Goal: Information Seeking & Learning: Find specific fact

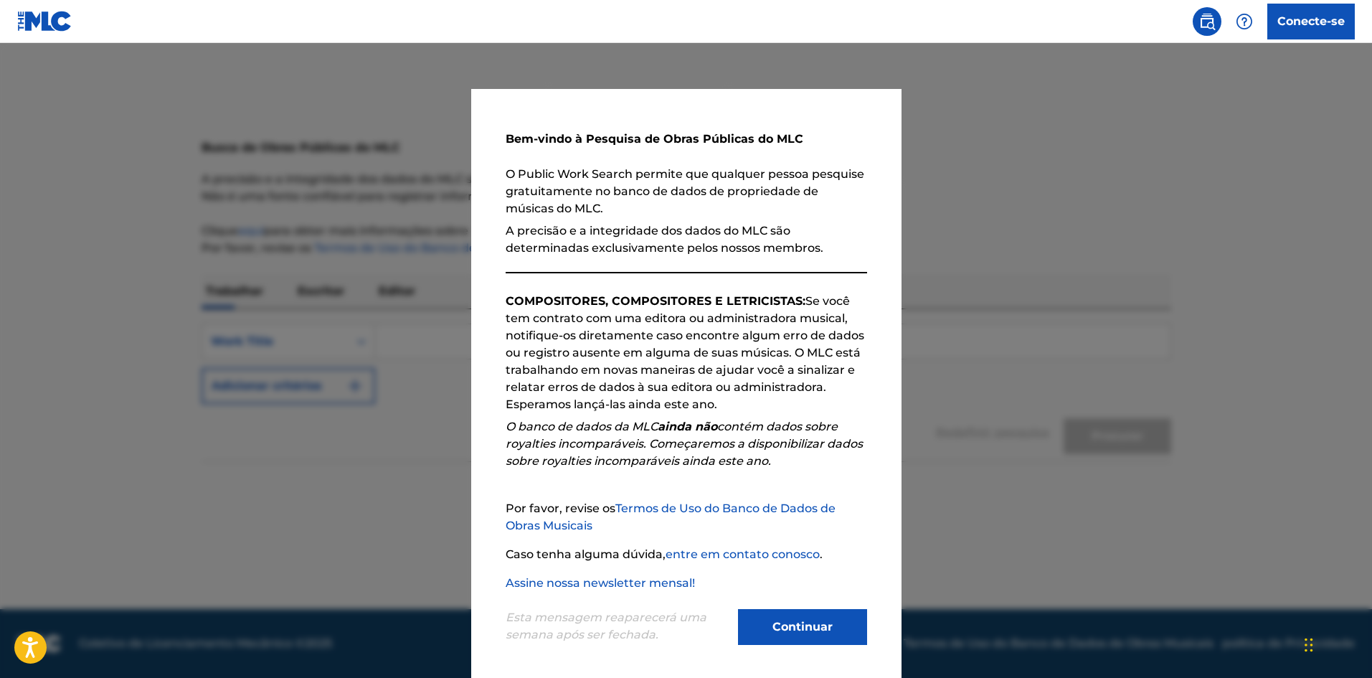
click at [818, 630] on font "Continuar" at bounding box center [802, 627] width 60 height 14
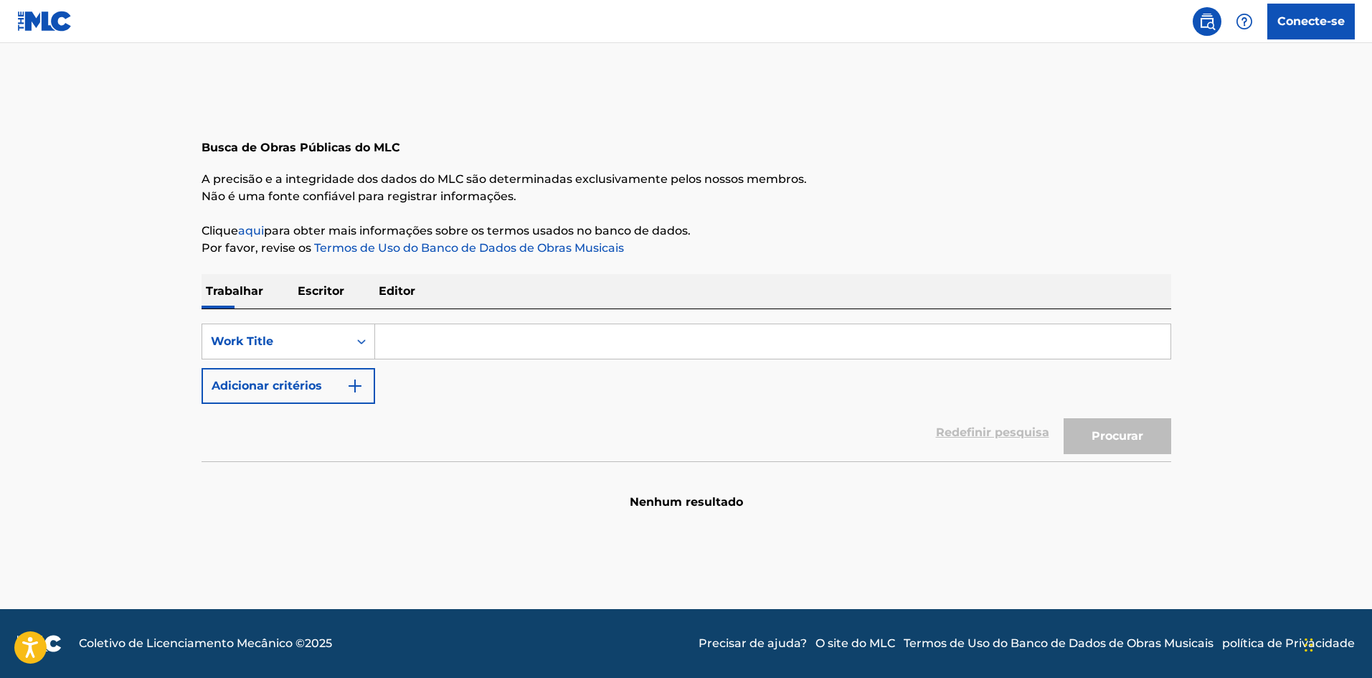
click at [334, 290] on font "Escritor" at bounding box center [321, 291] width 47 height 14
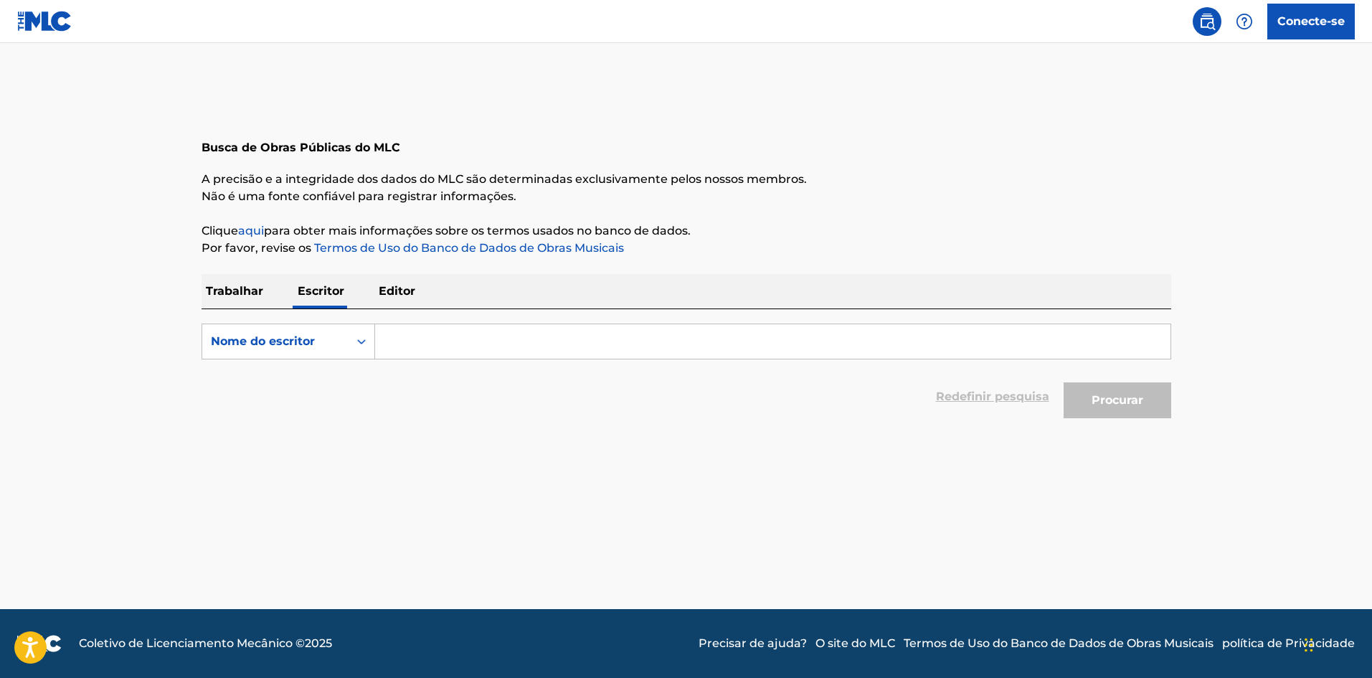
click at [244, 294] on font "Trabalhar" at bounding box center [234, 291] width 57 height 14
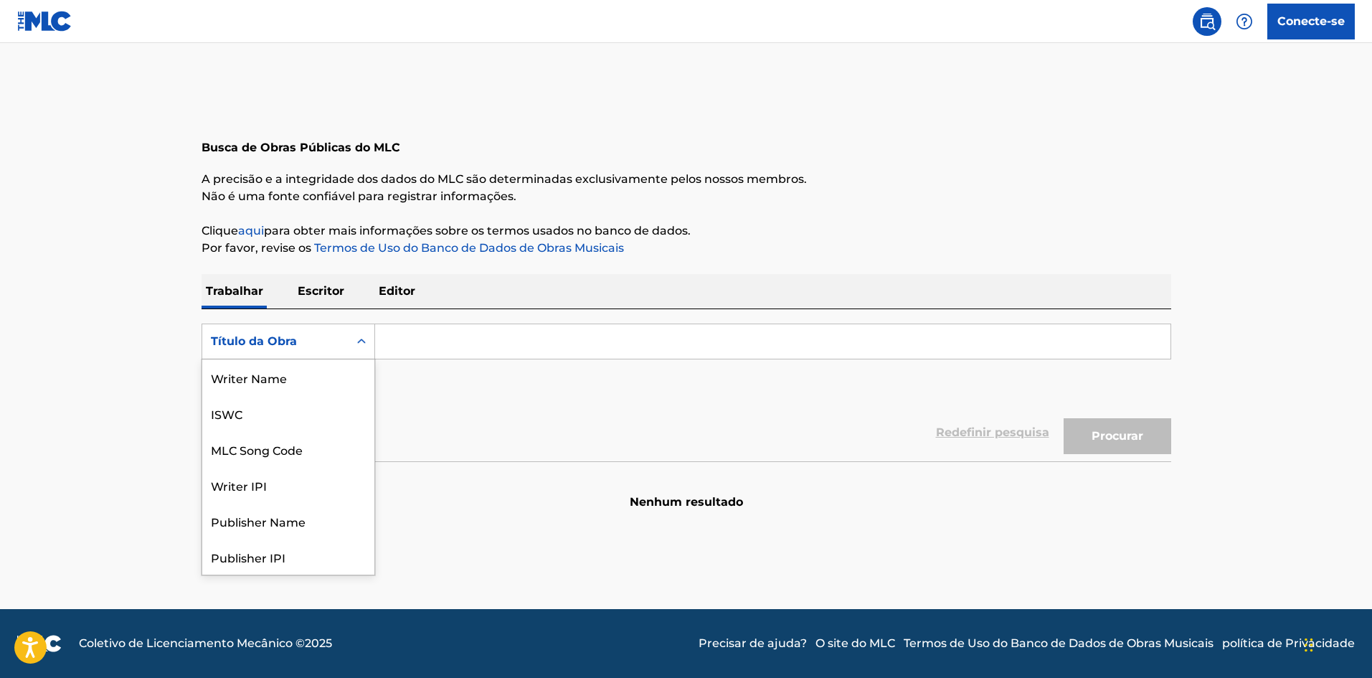
click at [321, 343] on div "Título da Obra" at bounding box center [275, 341] width 129 height 17
click at [460, 339] on input "Formulário de Pesquisa" at bounding box center [772, 341] width 795 height 34
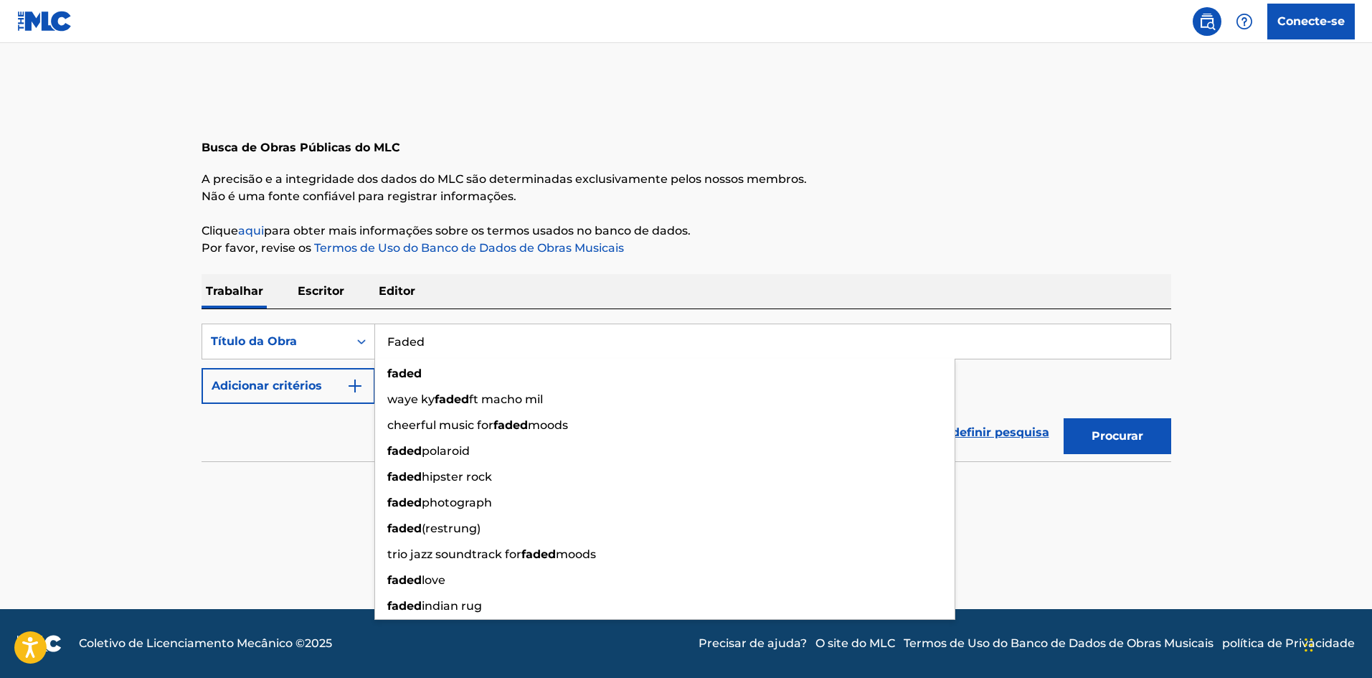
click at [308, 450] on div "Redefinir pesquisa Procurar" at bounding box center [687, 432] width 970 height 57
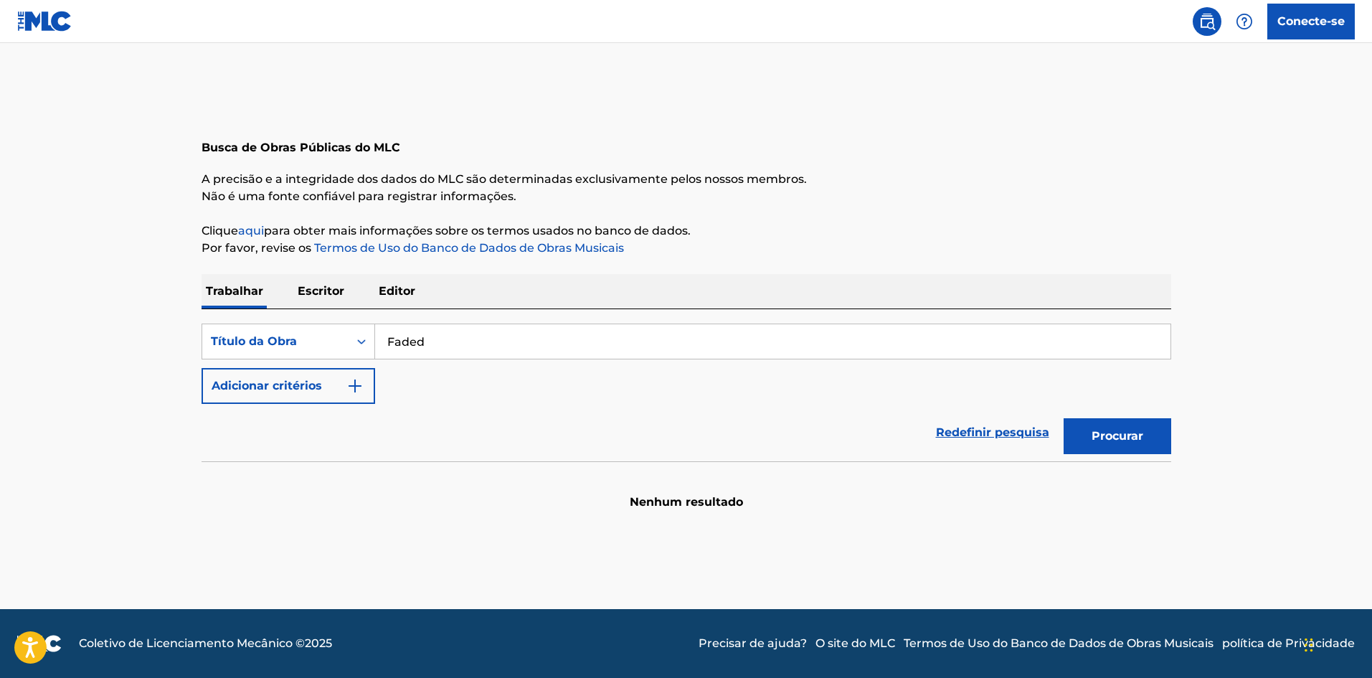
click at [462, 331] on input "Faded" at bounding box center [772, 341] width 795 height 34
type input "Faded [PERSON_NAME]"
click at [1064, 418] on button "Procurar" at bounding box center [1118, 436] width 108 height 36
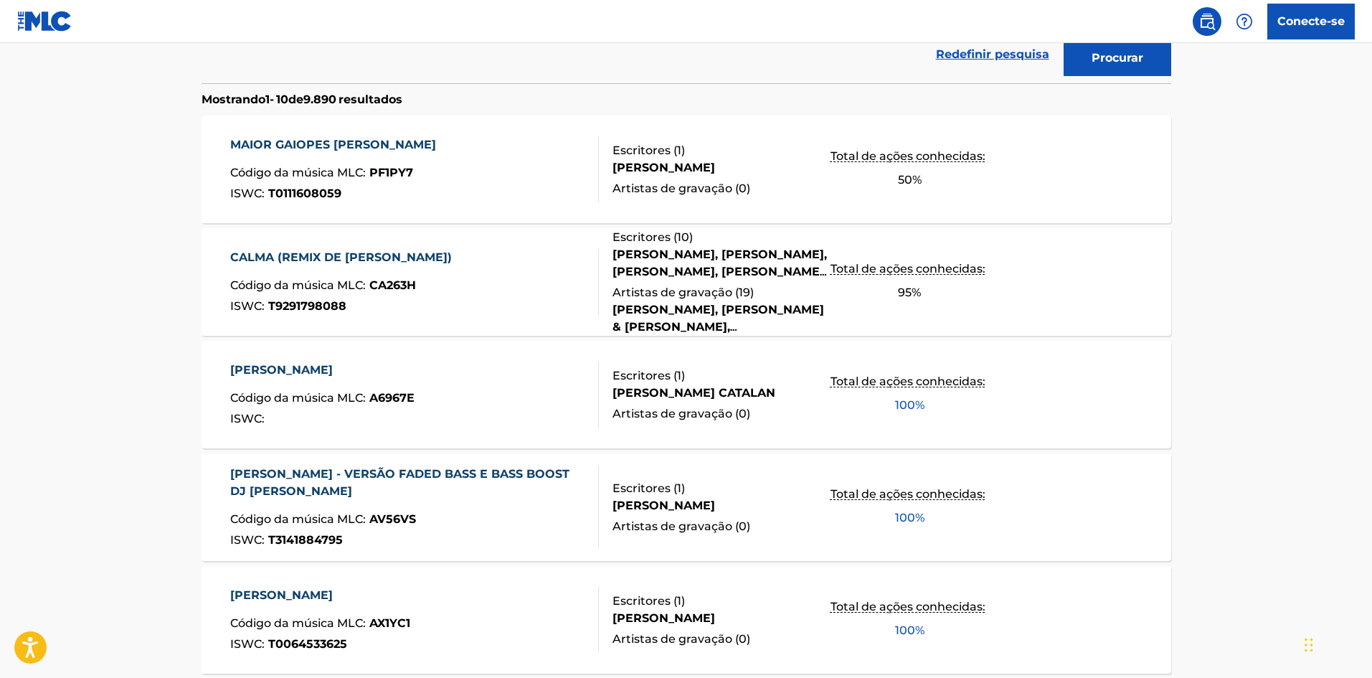
scroll to position [143, 0]
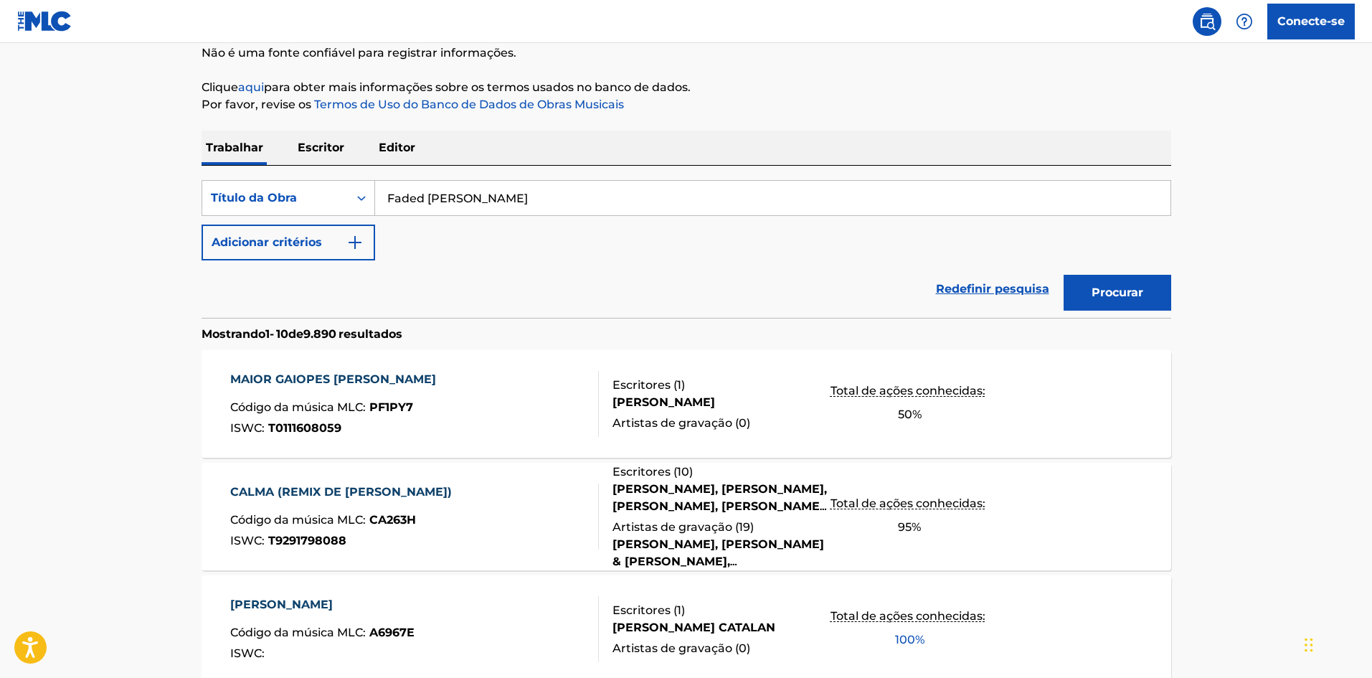
click at [322, 141] on font "Escritor" at bounding box center [321, 148] width 47 height 14
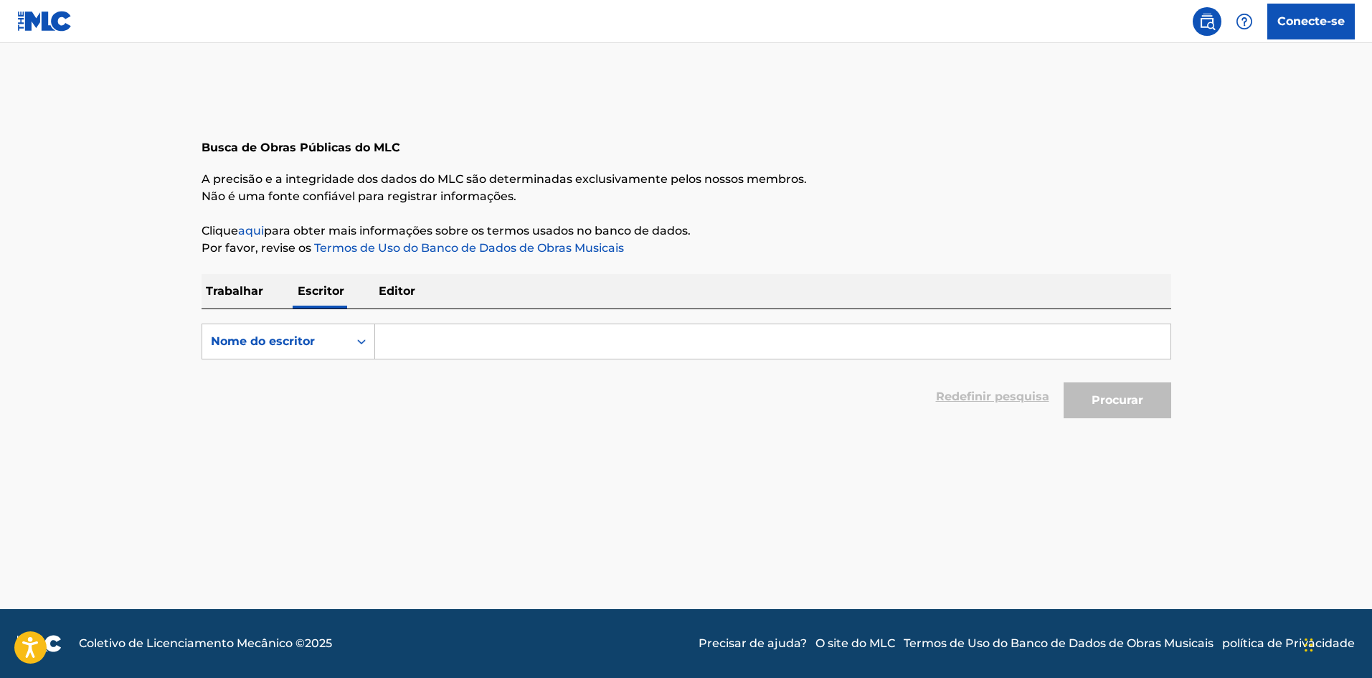
click at [232, 296] on font "Trabalhar" at bounding box center [234, 291] width 57 height 14
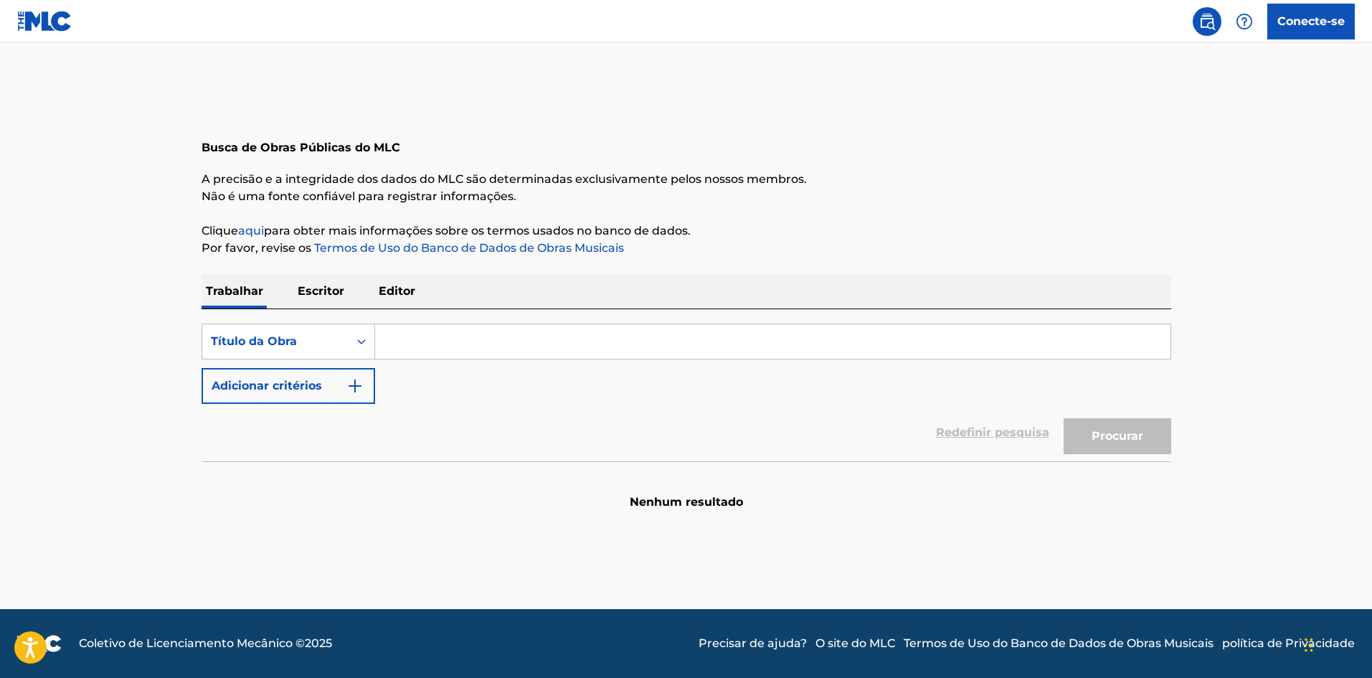
click at [405, 337] on input "Formulário de Pesquisa" at bounding box center [772, 341] width 795 height 34
click at [443, 353] on input "Faded Aaln walker" at bounding box center [772, 341] width 795 height 34
click at [438, 340] on input "Faded Aln walker" at bounding box center [772, 341] width 795 height 34
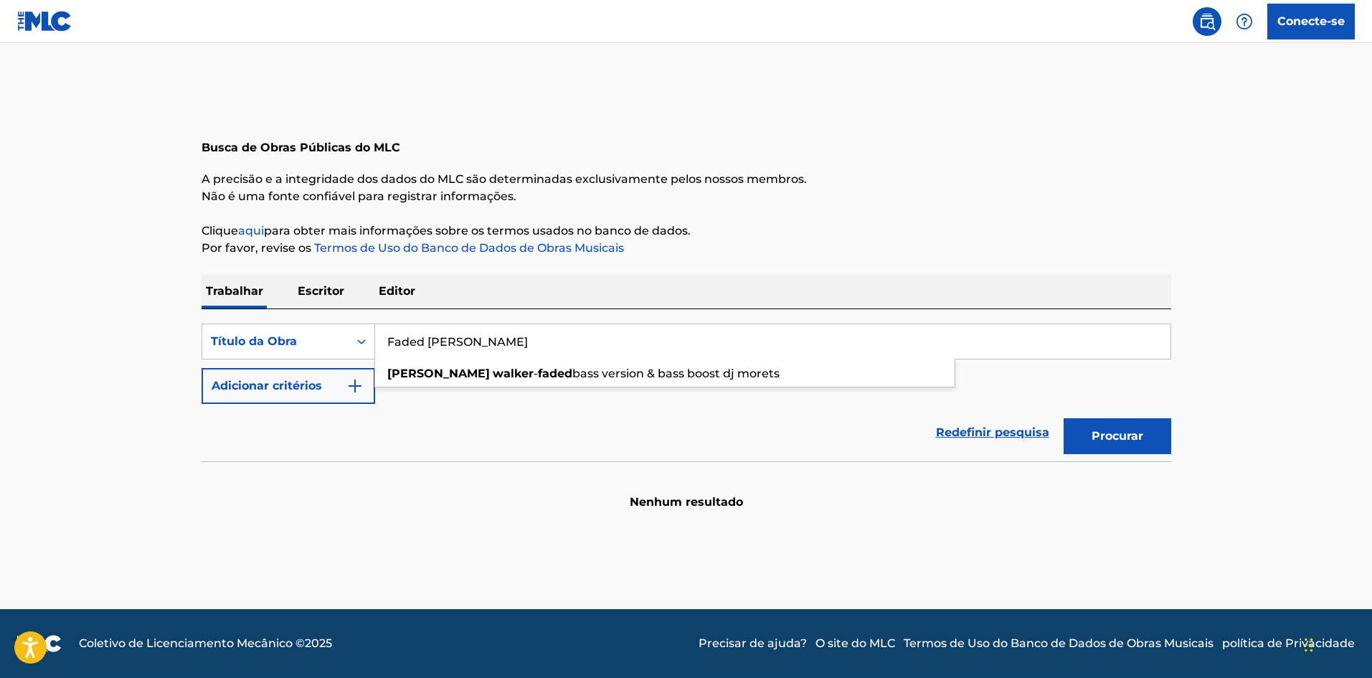
type input "Faded [PERSON_NAME]"
click at [463, 492] on section "Nenhum resultado" at bounding box center [687, 490] width 970 height 42
click at [1133, 437] on font "Procurar" at bounding box center [1118, 436] width 52 height 14
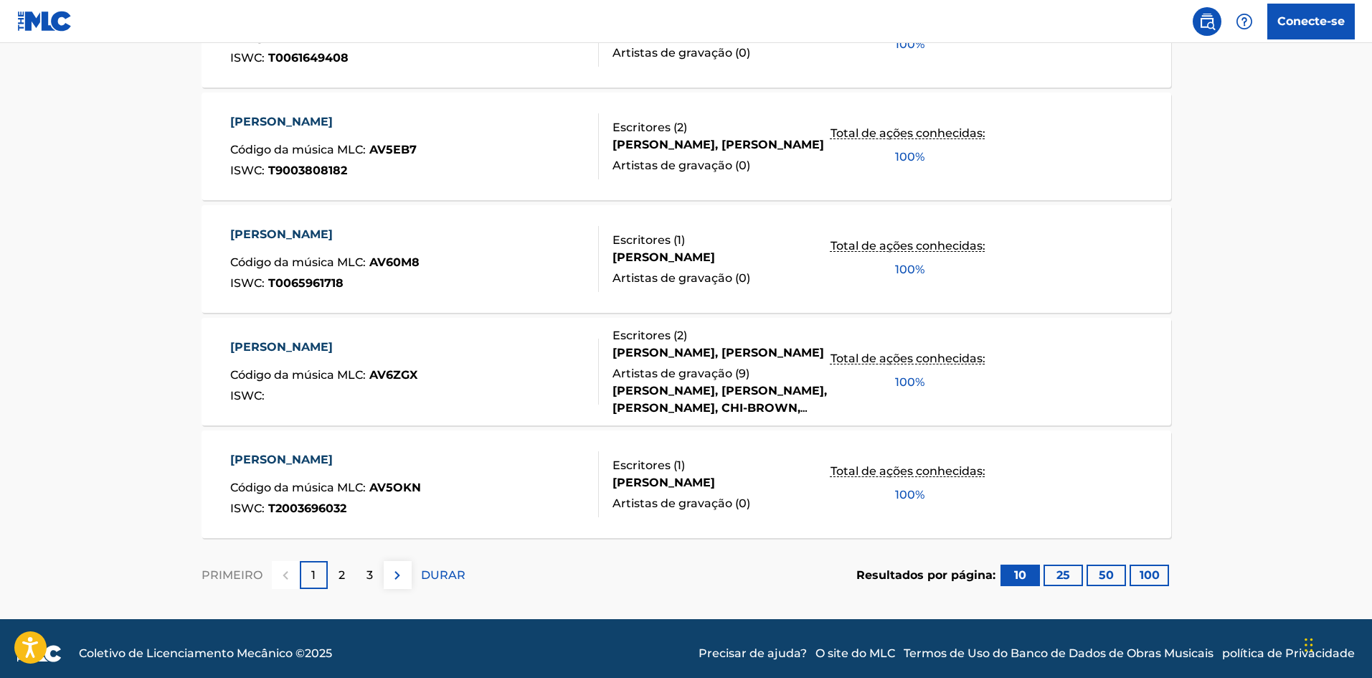
scroll to position [1087, 0]
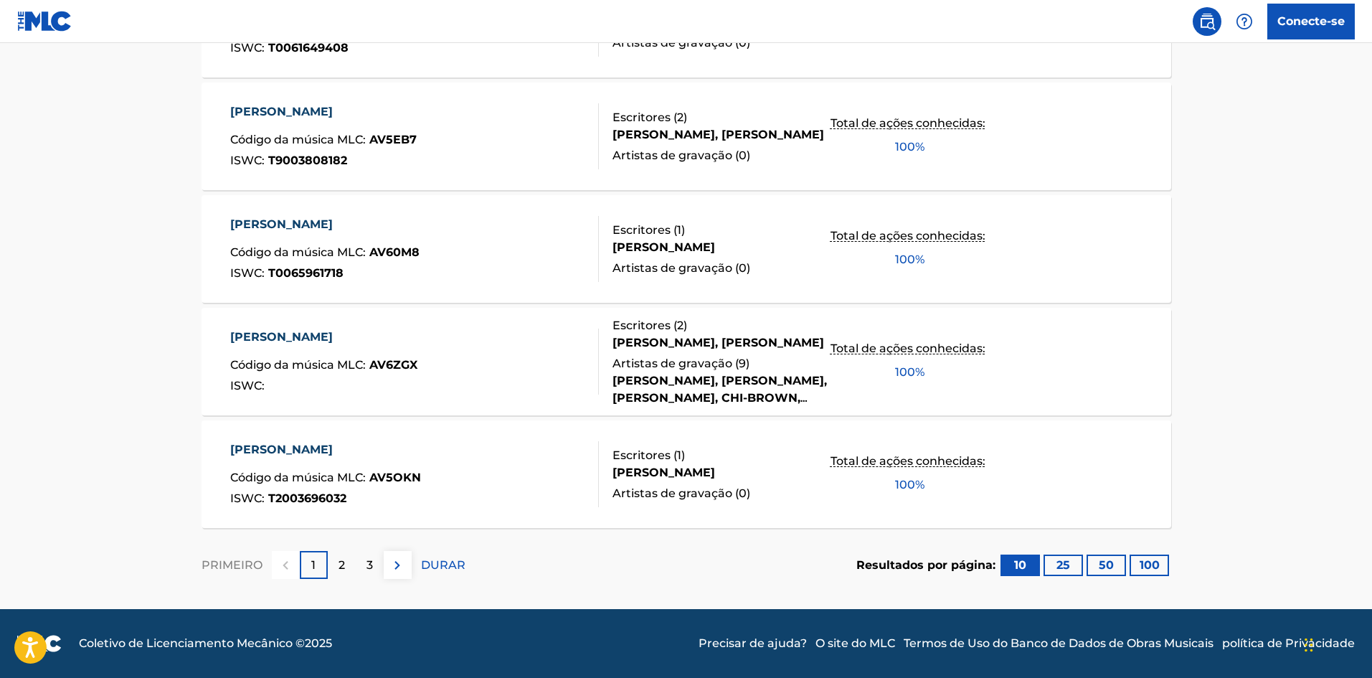
click at [342, 559] on font "2" at bounding box center [342, 565] width 6 height 14
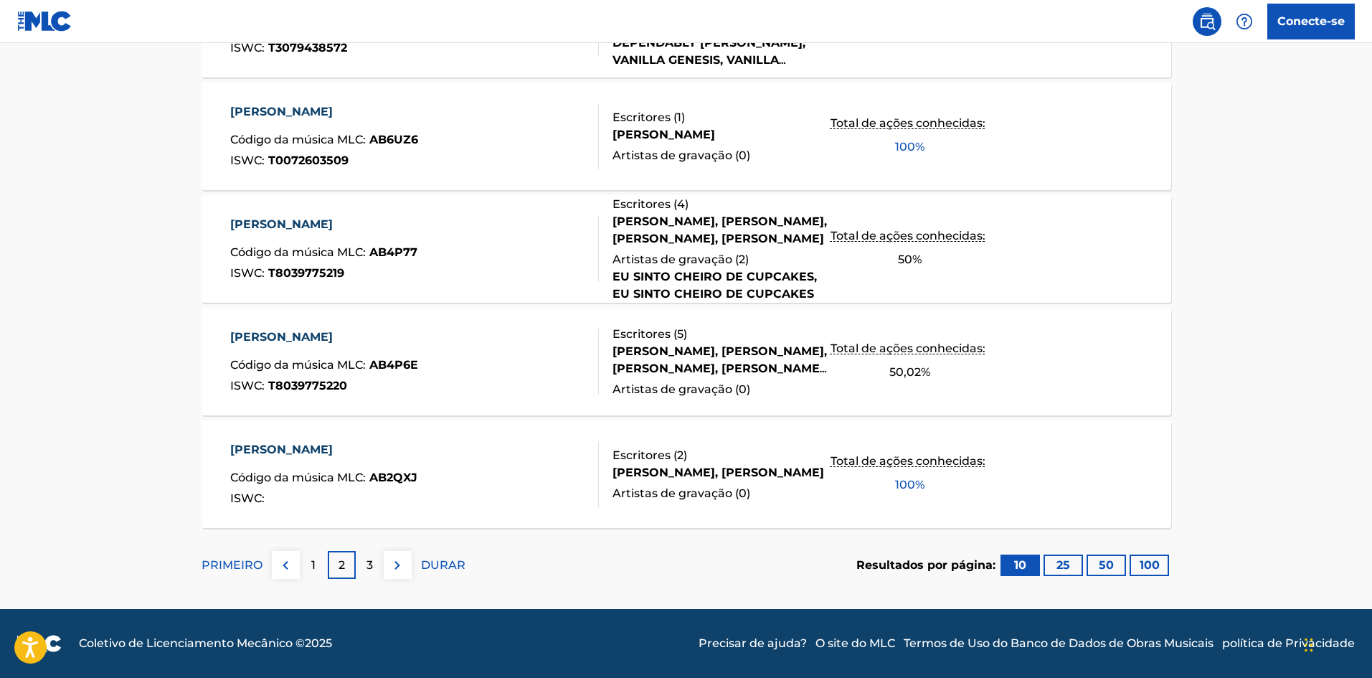
click at [314, 562] on font "1" at bounding box center [313, 565] width 4 height 14
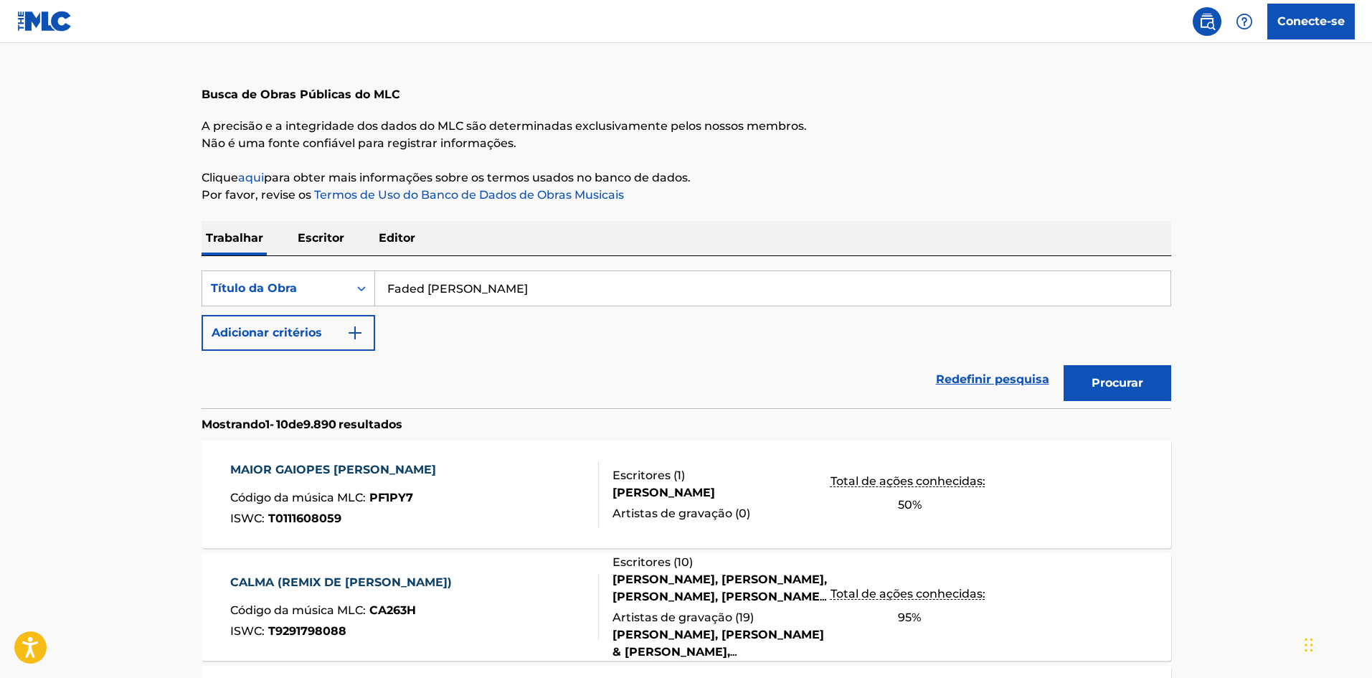
scroll to position [0, 0]
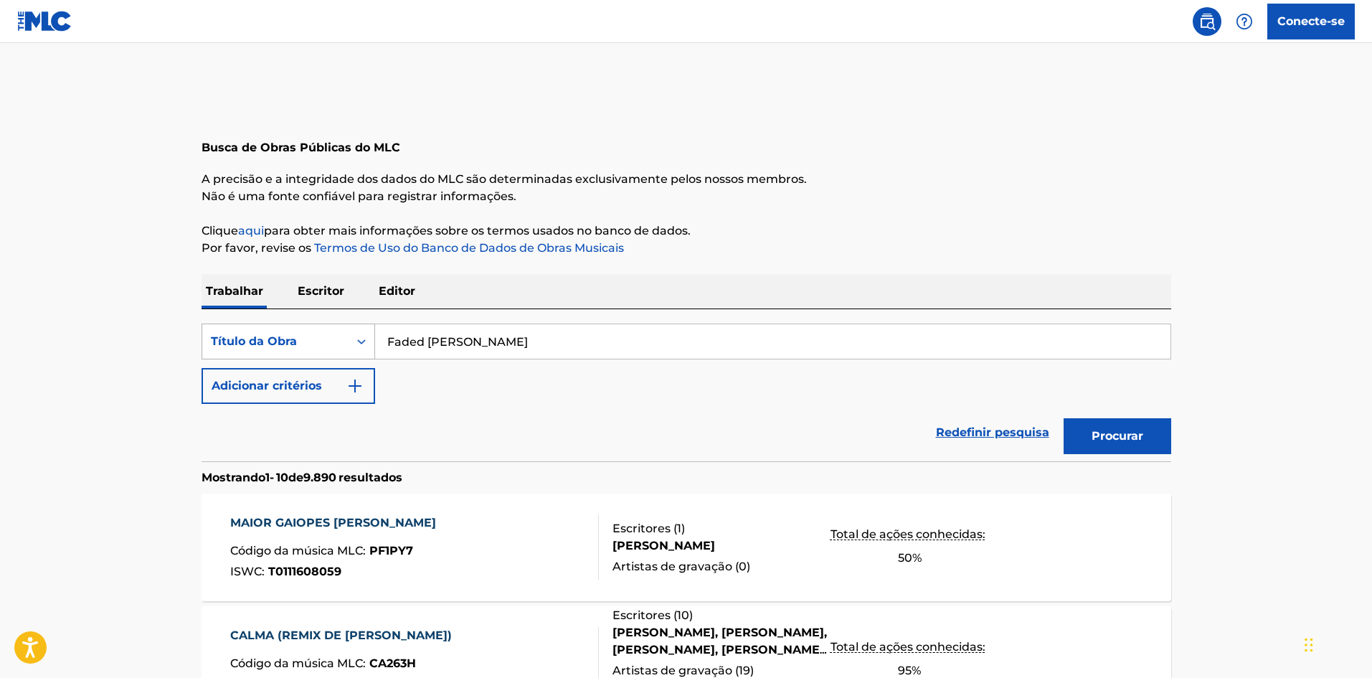
click at [336, 344] on div "Título da Obra" at bounding box center [275, 341] width 129 height 17
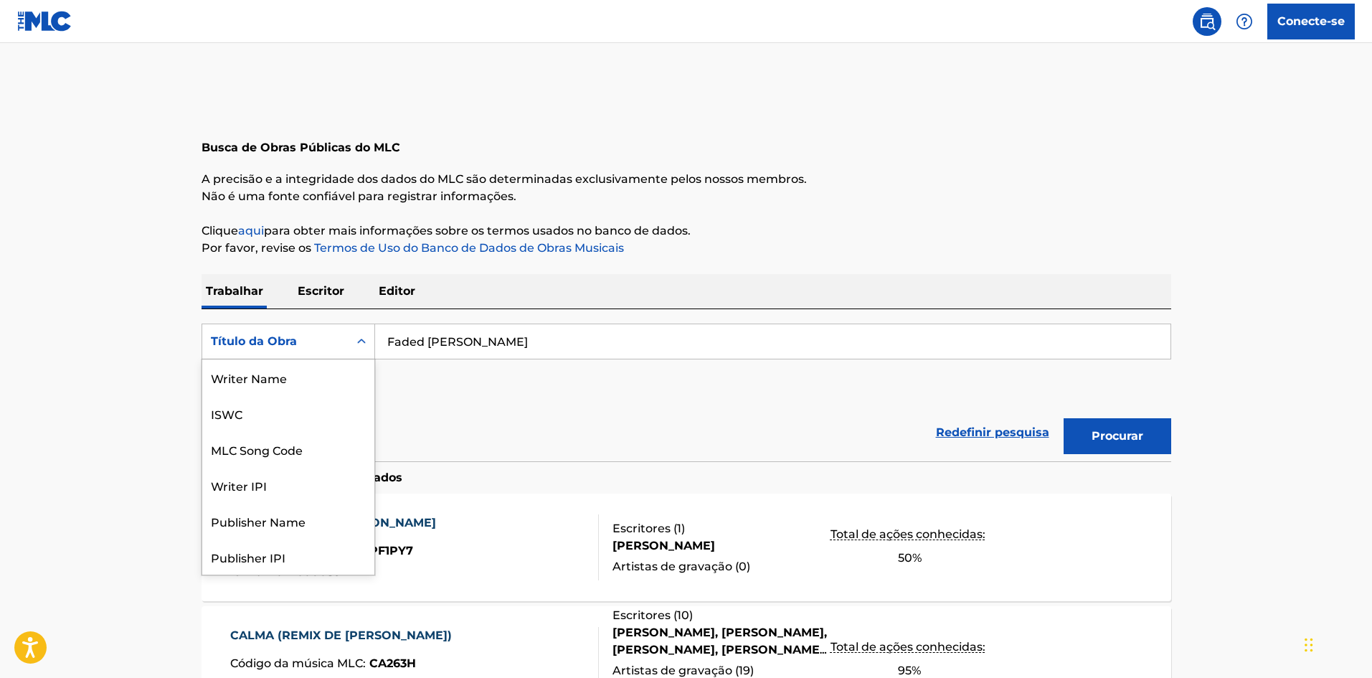
scroll to position [72, 0]
click at [313, 338] on div "Título da Obra" at bounding box center [275, 341] width 129 height 17
click at [286, 339] on font "Título da Obra" at bounding box center [254, 341] width 86 height 14
click at [255, 450] on div "MLC Song Code" at bounding box center [288, 449] width 172 height 36
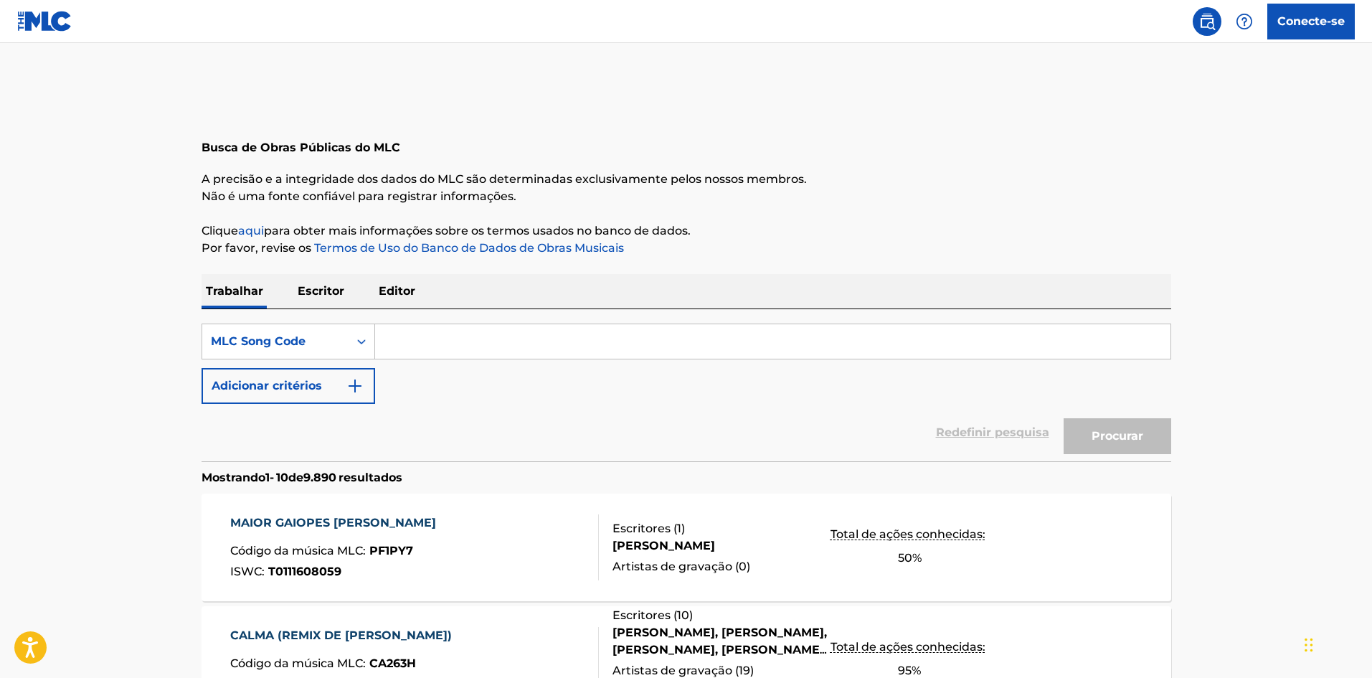
click at [471, 342] on input "Formulário de Pesquisa" at bounding box center [772, 341] width 795 height 34
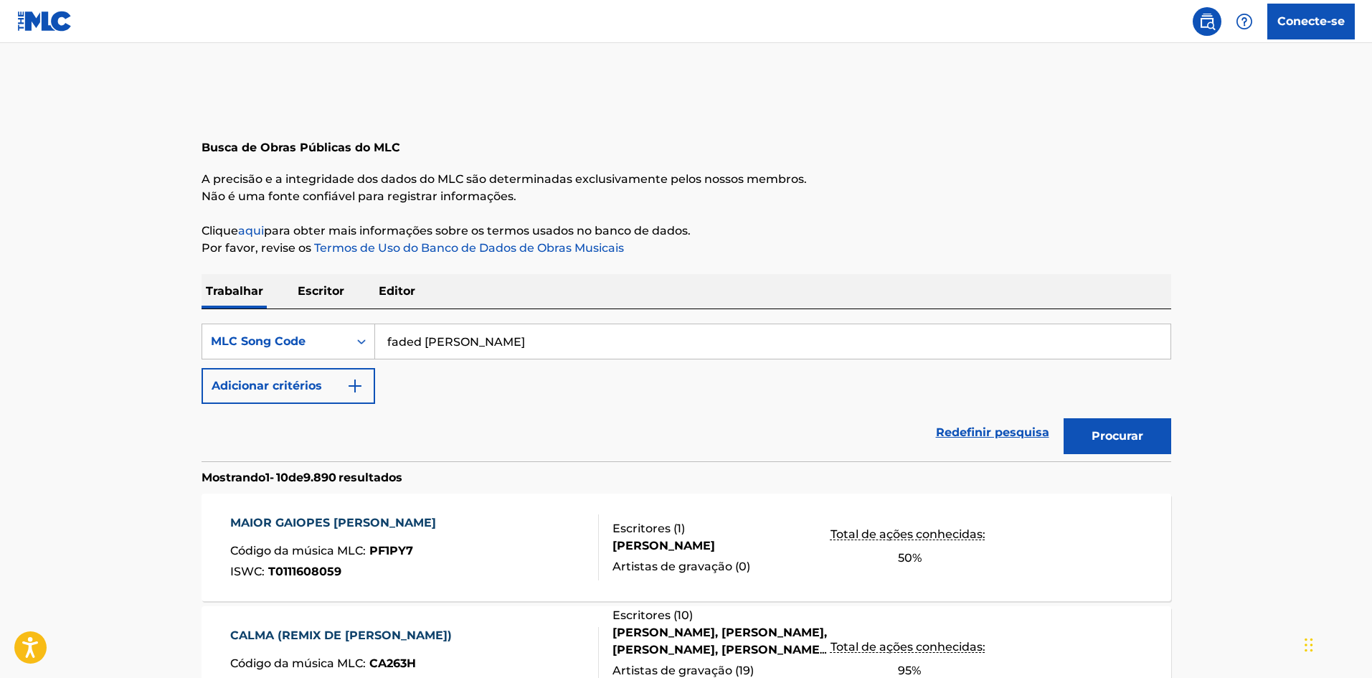
type input "faded [PERSON_NAME]"
click at [1064, 418] on button "Procurar" at bounding box center [1118, 436] width 108 height 36
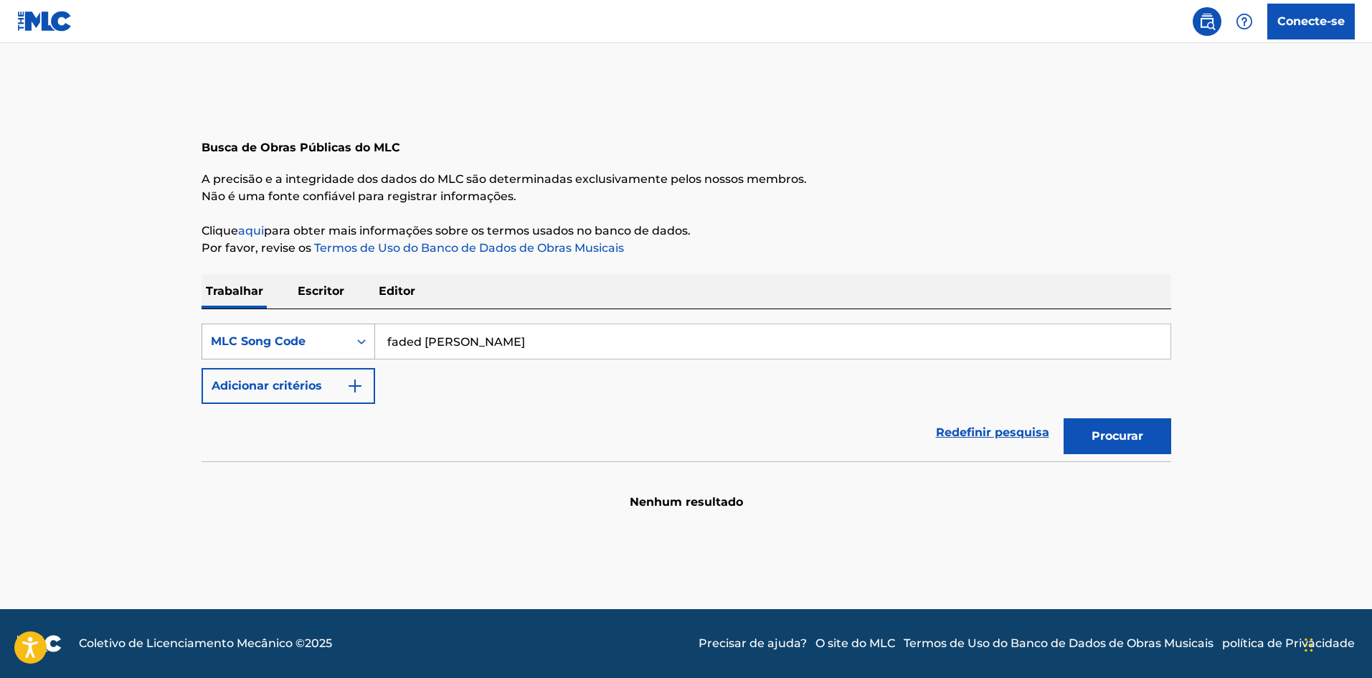
click at [331, 347] on div "MLC Song Code" at bounding box center [275, 341] width 129 height 17
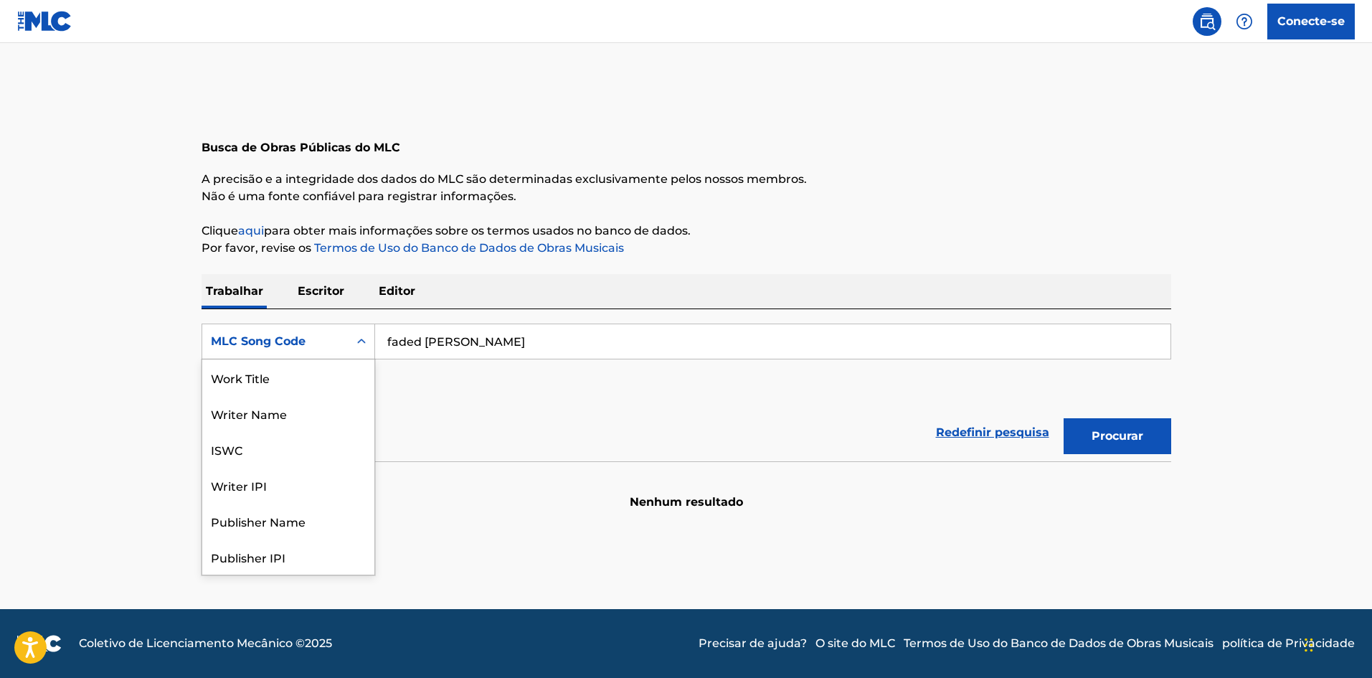
scroll to position [72, 0]
click at [275, 516] on div "MLC Publisher Number" at bounding box center [288, 521] width 172 height 36
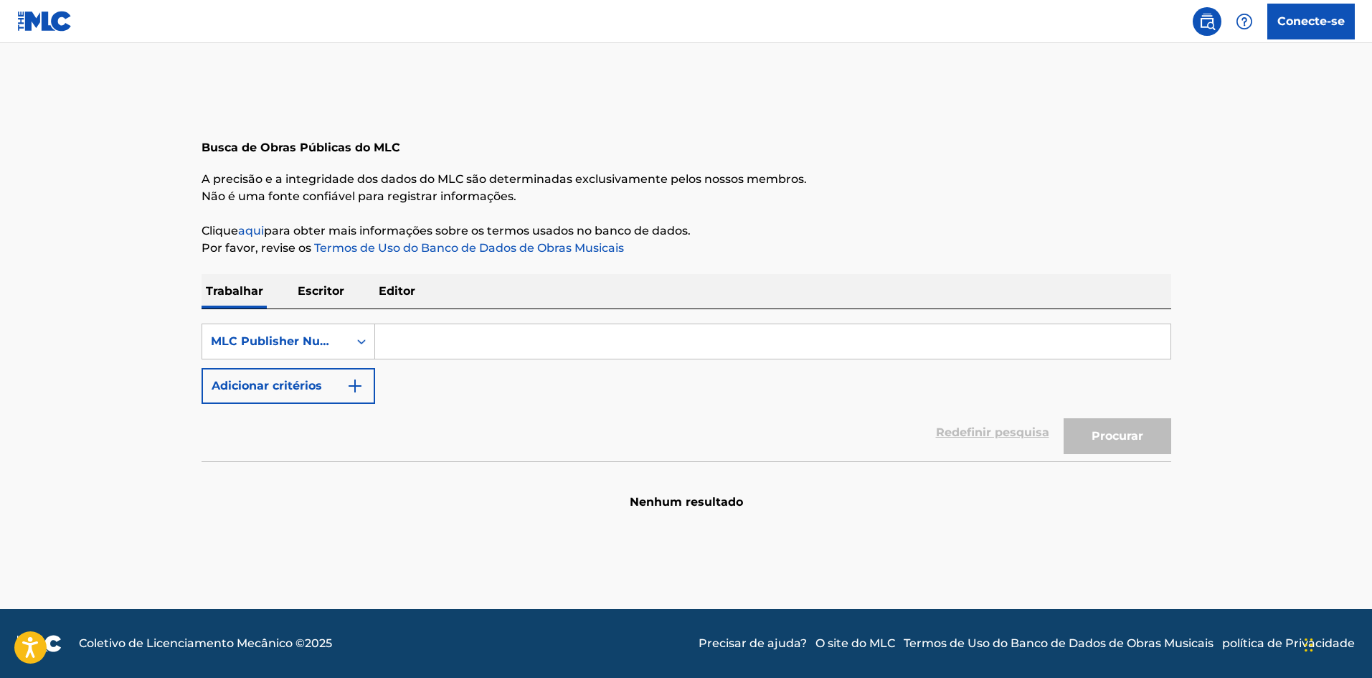
click at [427, 344] on input "Formulário de Pesquisa" at bounding box center [772, 341] width 795 height 34
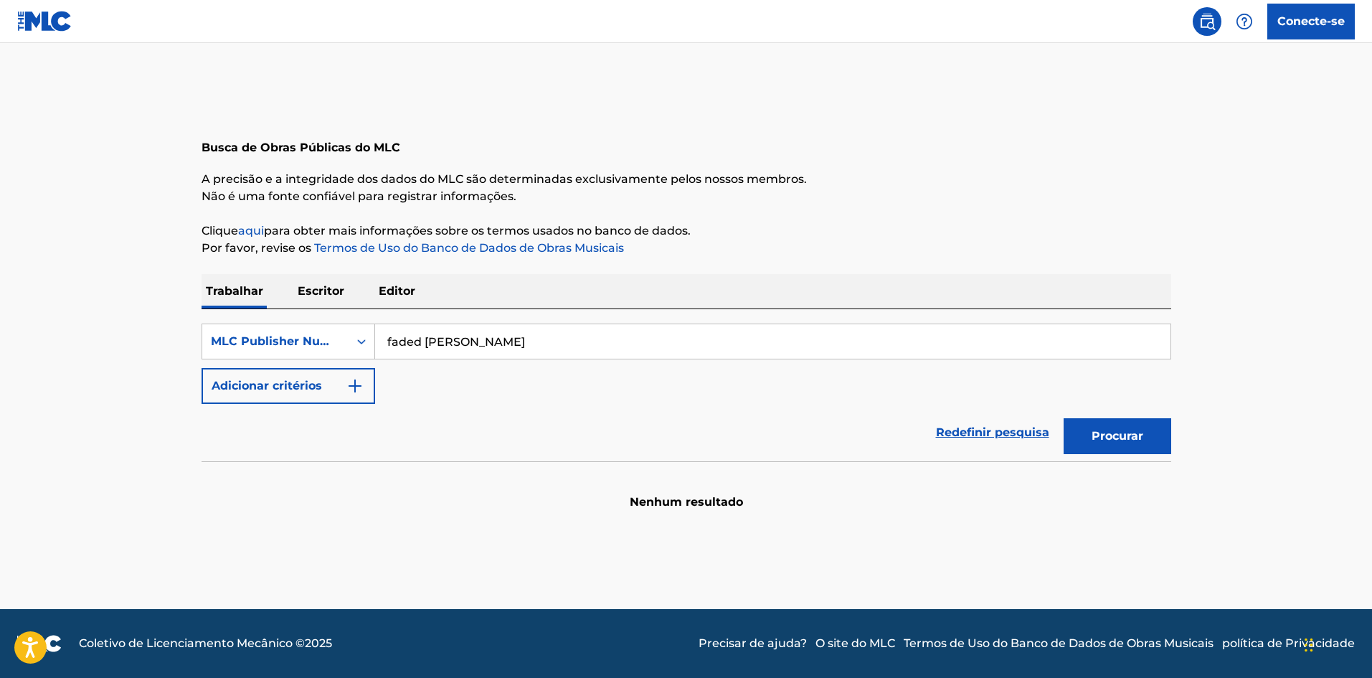
type input "faded [PERSON_NAME]"
click at [1064, 418] on button "Procurar" at bounding box center [1118, 436] width 108 height 36
click at [318, 392] on font "Adicionar critérios" at bounding box center [267, 386] width 110 height 14
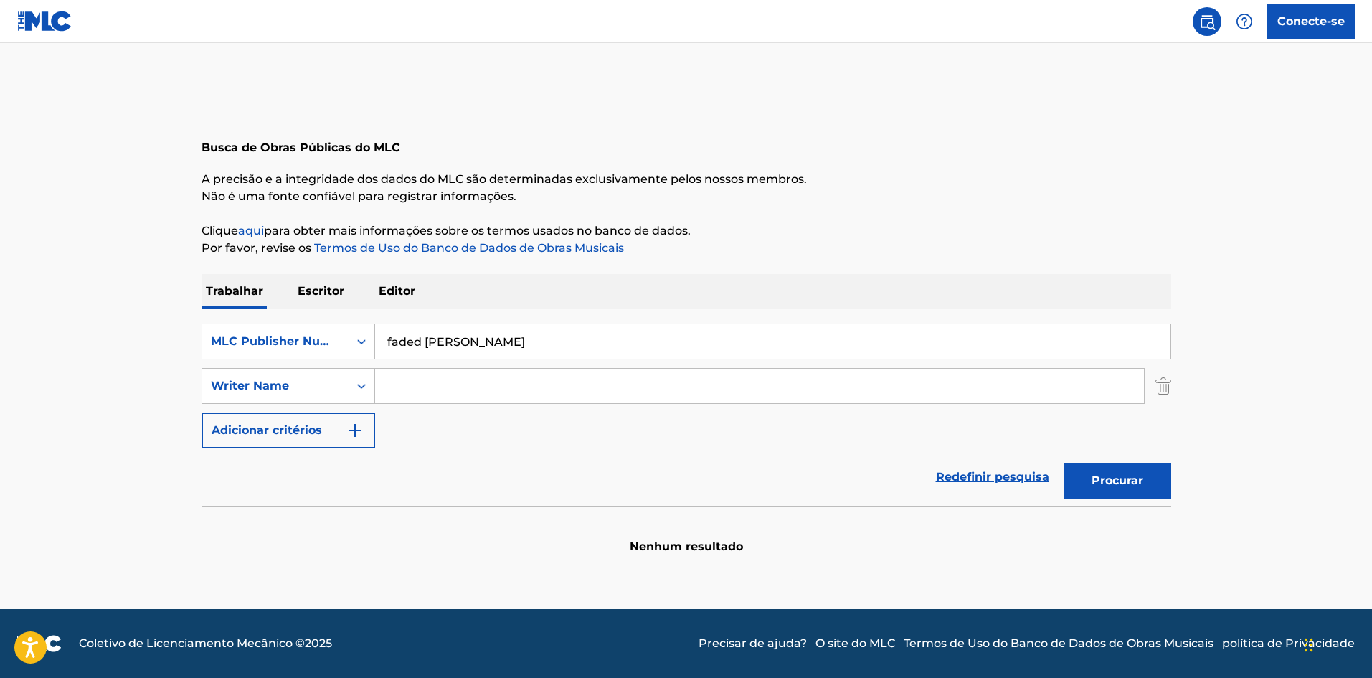
click at [326, 278] on p "Escritor" at bounding box center [320, 291] width 55 height 34
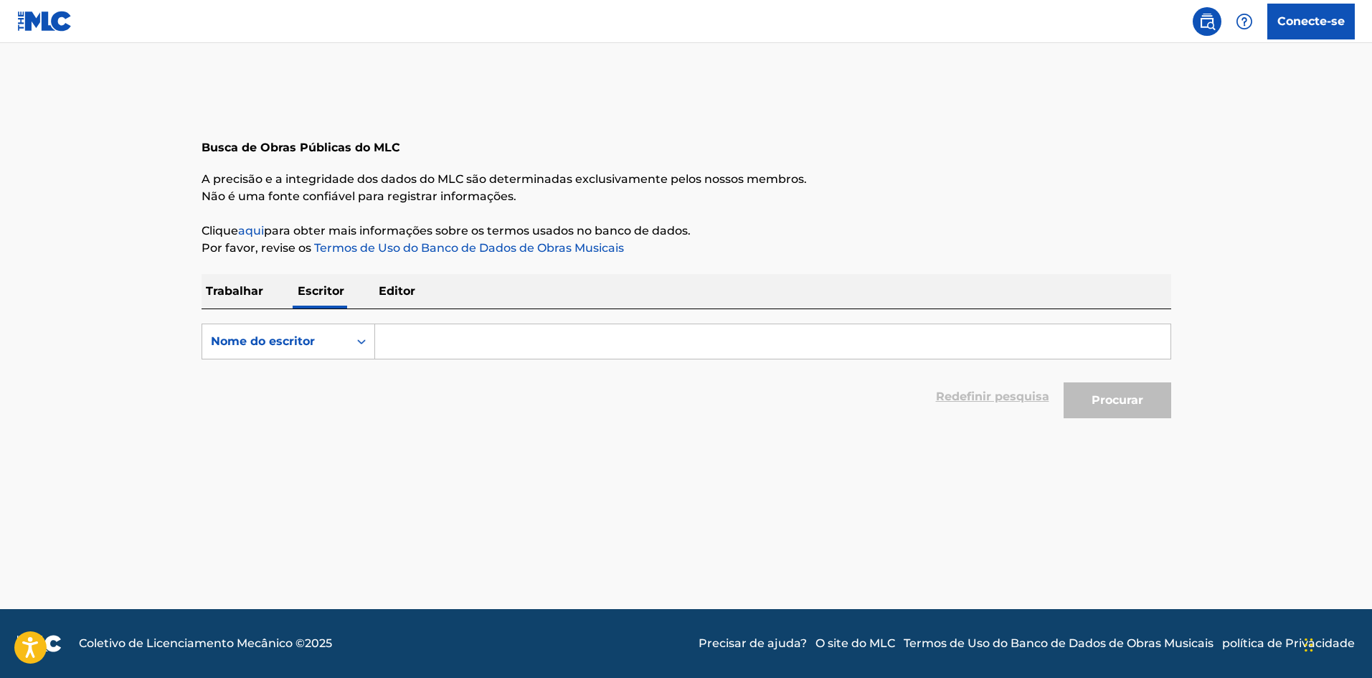
click at [226, 283] on p "Trabalhar" at bounding box center [235, 291] width 66 height 34
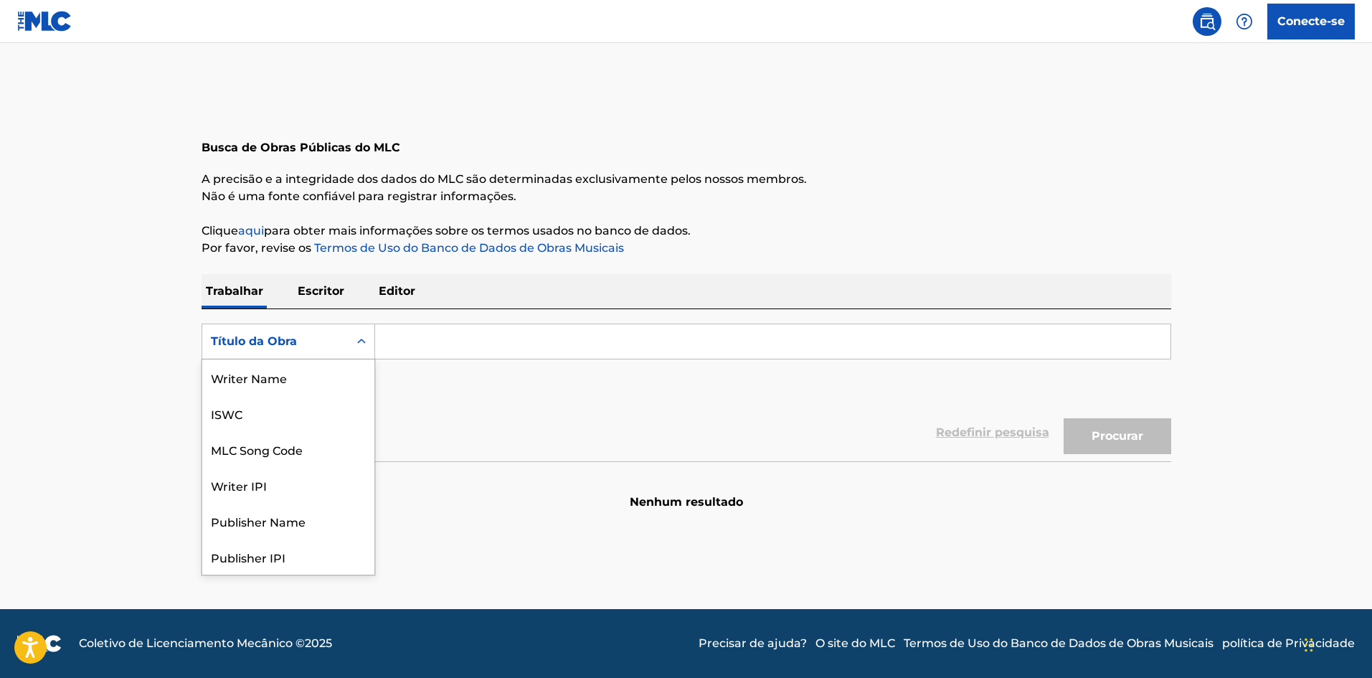
click at [291, 350] on div "Título da Obra" at bounding box center [275, 341] width 146 height 27
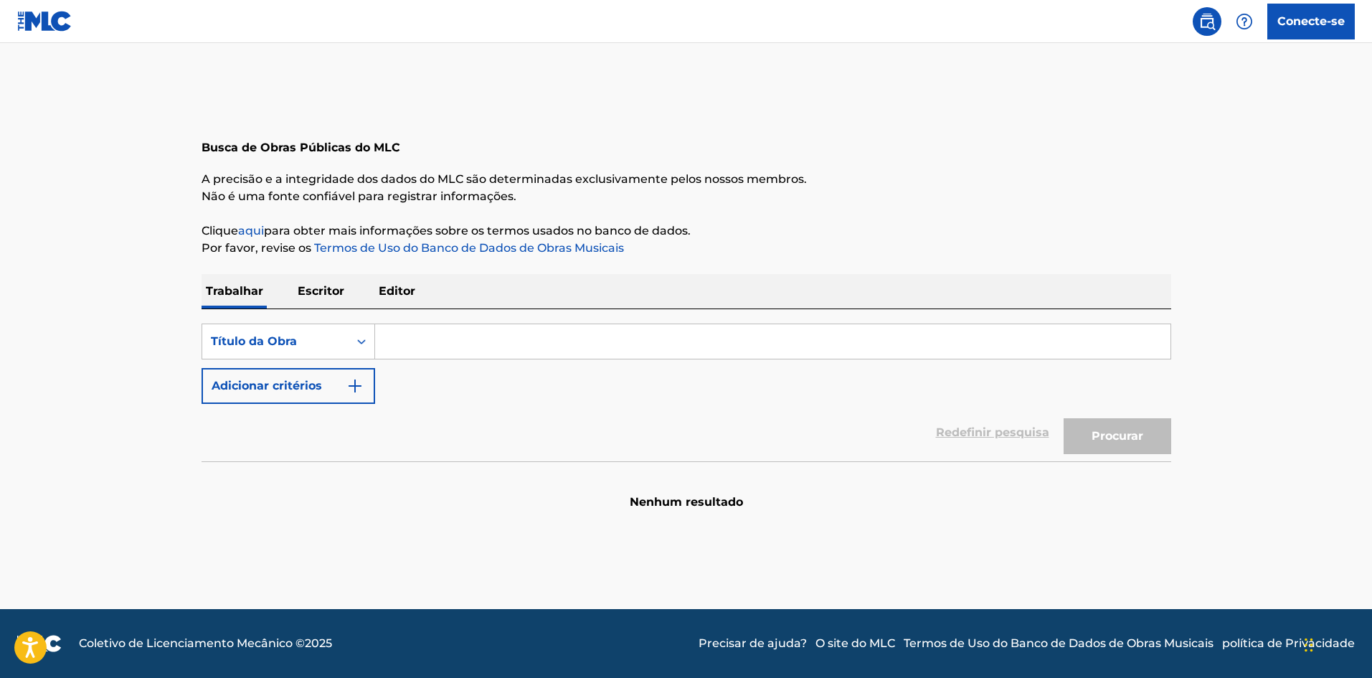
click at [406, 339] on input "Formulário de Pesquisa" at bounding box center [772, 341] width 795 height 34
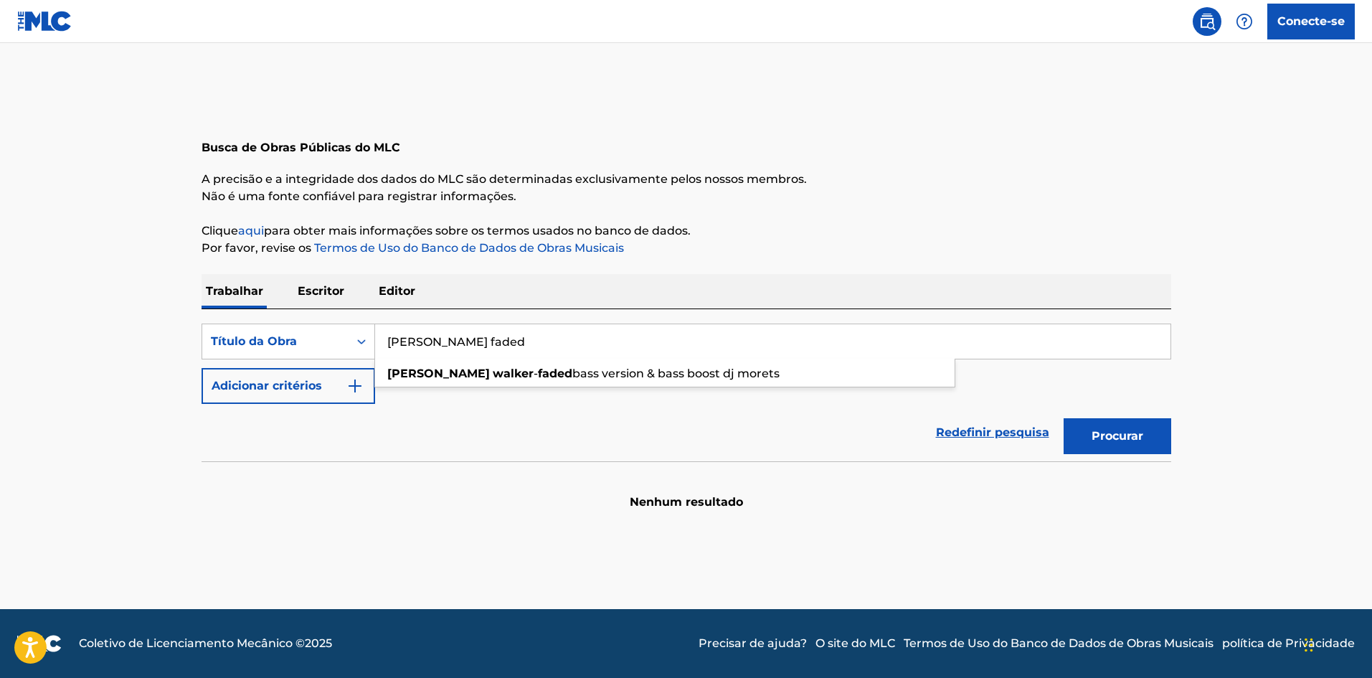
type input "[PERSON_NAME] faded"
click at [1064, 418] on button "Procurar" at bounding box center [1118, 436] width 108 height 36
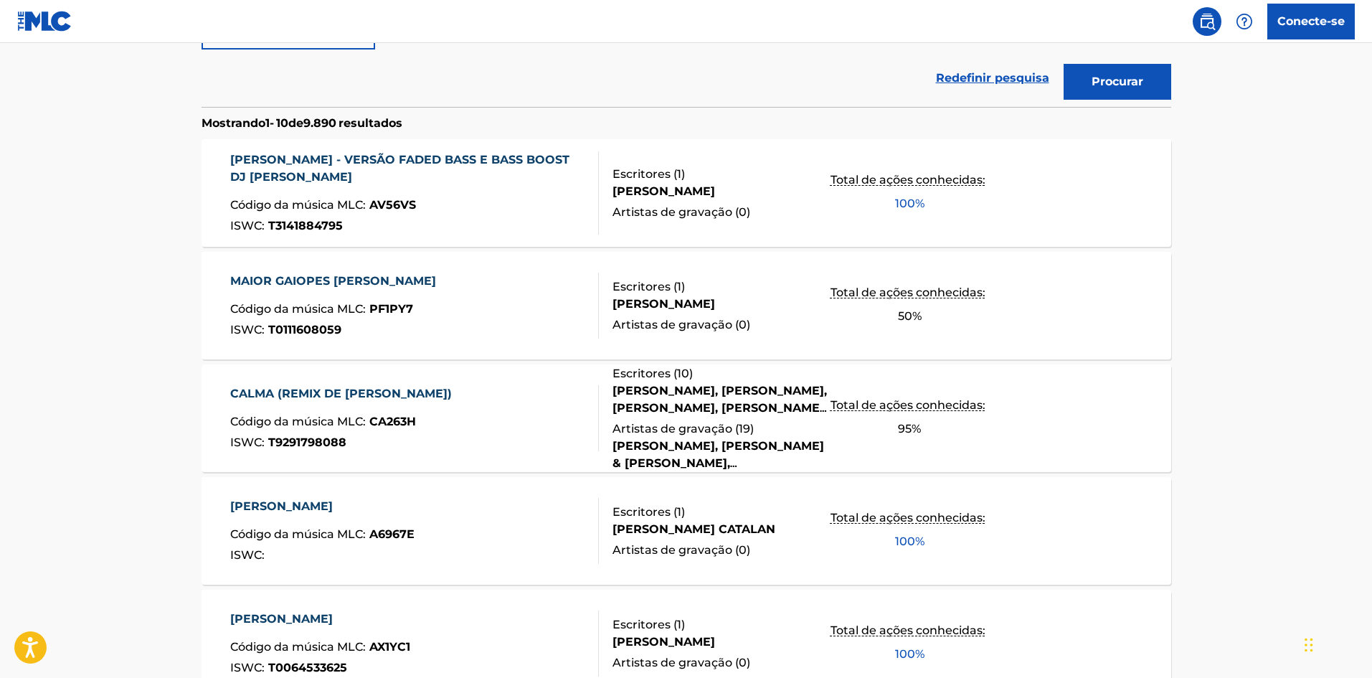
scroll to position [359, 0]
